Goal: Task Accomplishment & Management: Manage account settings

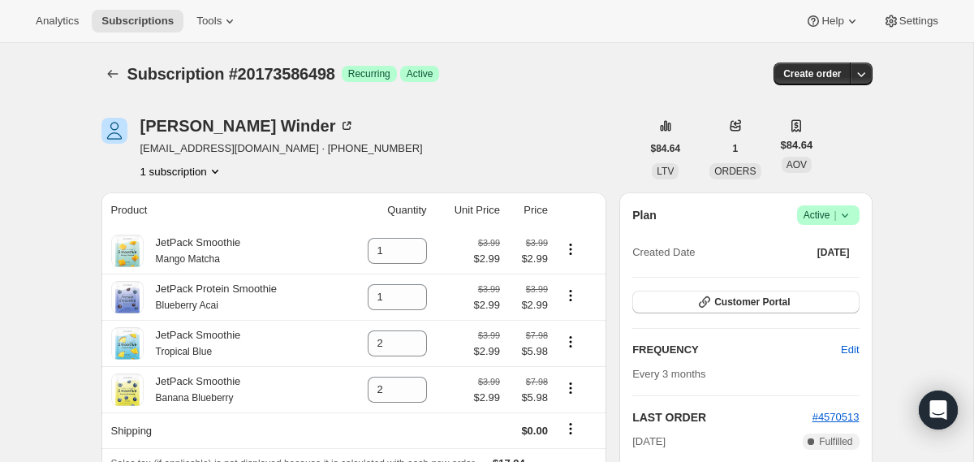
click at [832, 207] on span "Active |" at bounding box center [829, 215] width 50 height 16
click at [823, 270] on span "Cancel subscription" at bounding box center [822, 275] width 92 height 12
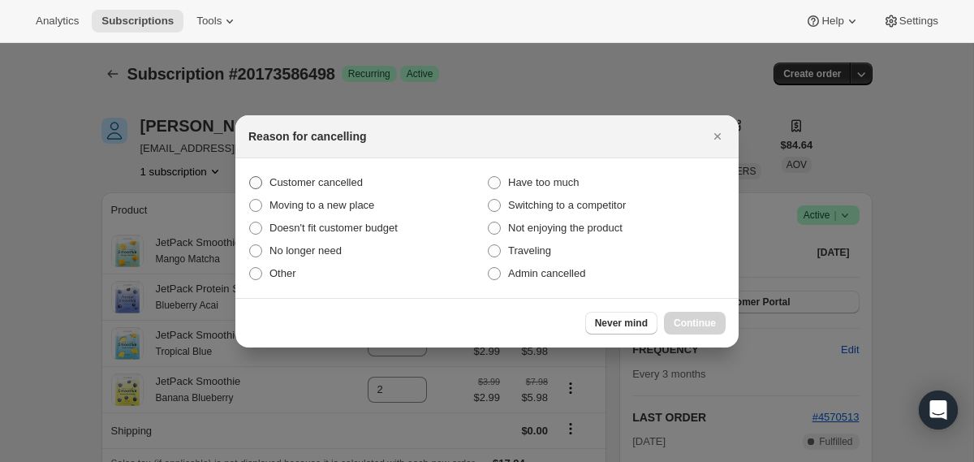
click at [322, 179] on span "Customer cancelled" at bounding box center [316, 182] width 93 height 12
click at [250, 177] on input "Customer cancelled" at bounding box center [249, 176] width 1 height 1
radio input "true"
click at [702, 322] on span "Continue" at bounding box center [695, 323] width 42 height 13
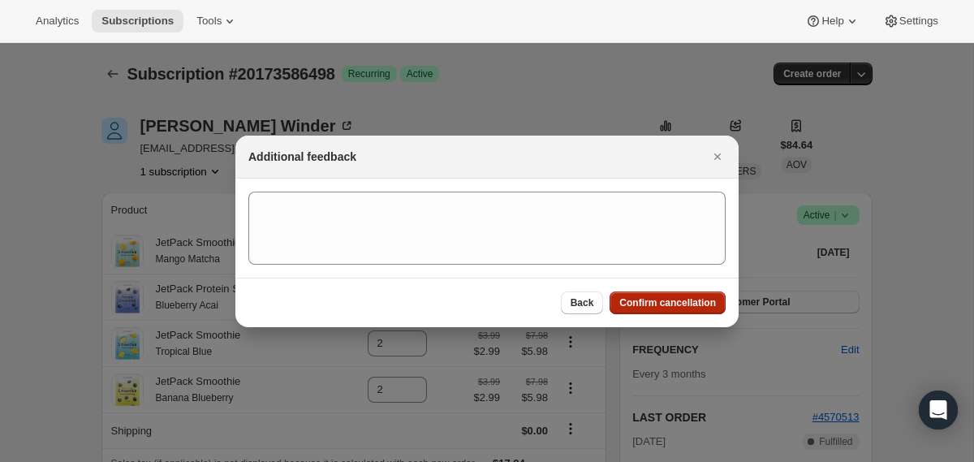
click at [671, 292] on button "Confirm cancellation" at bounding box center [668, 303] width 116 height 23
